Goal: Information Seeking & Learning: Learn about a topic

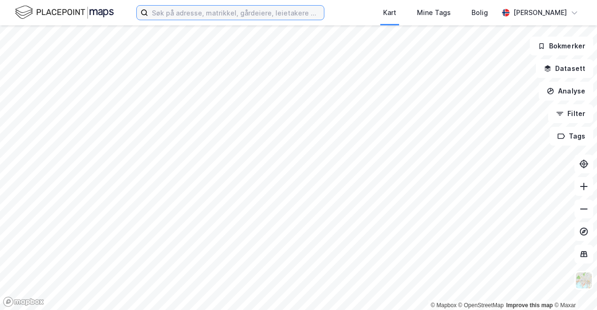
click at [248, 15] on input at bounding box center [236, 13] width 176 height 14
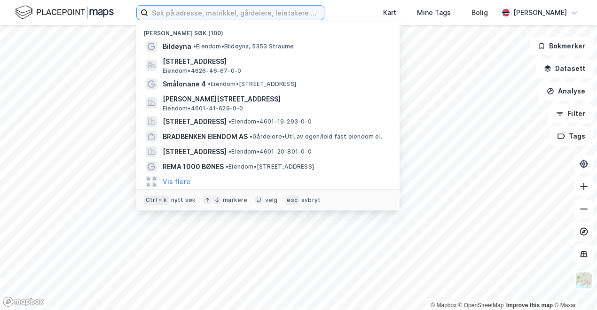
paste input "[STREET_ADDRESS]"
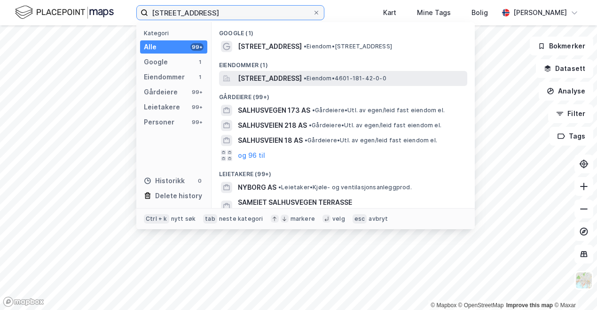
type input "[STREET_ADDRESS]"
click at [249, 79] on span "[STREET_ADDRESS]" at bounding box center [270, 78] width 64 height 11
